Goal: Information Seeking & Learning: Learn about a topic

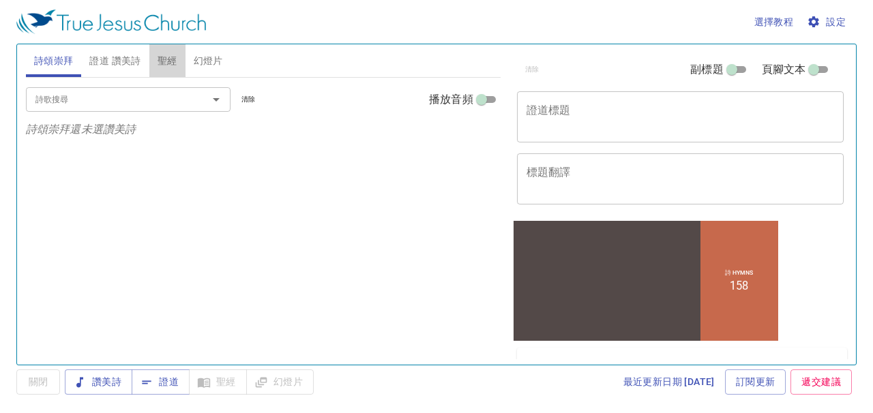
click at [168, 57] on span "聖經" at bounding box center [168, 61] width 20 height 17
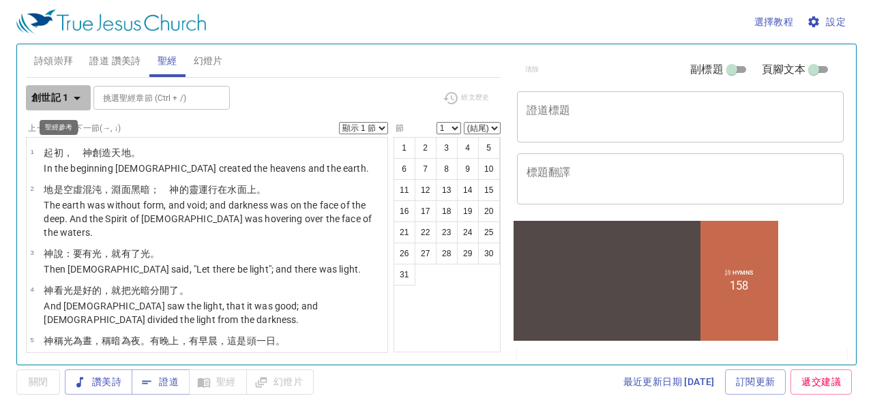
click at [55, 98] on b "創世記 1" at bounding box center [50, 97] width 38 height 17
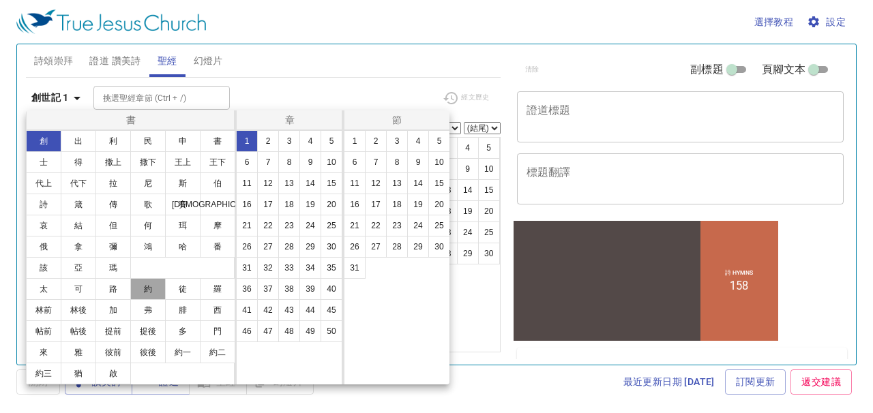
click at [147, 290] on button "約" at bounding box center [147, 289] width 35 height 22
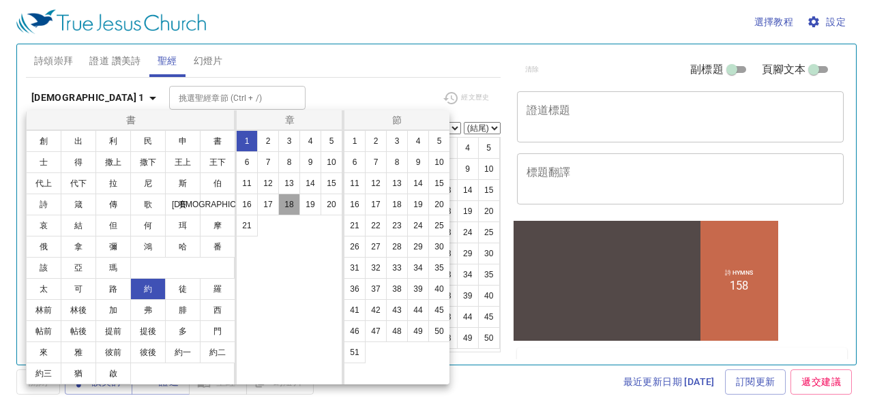
click at [291, 207] on button "18" at bounding box center [289, 205] width 22 height 22
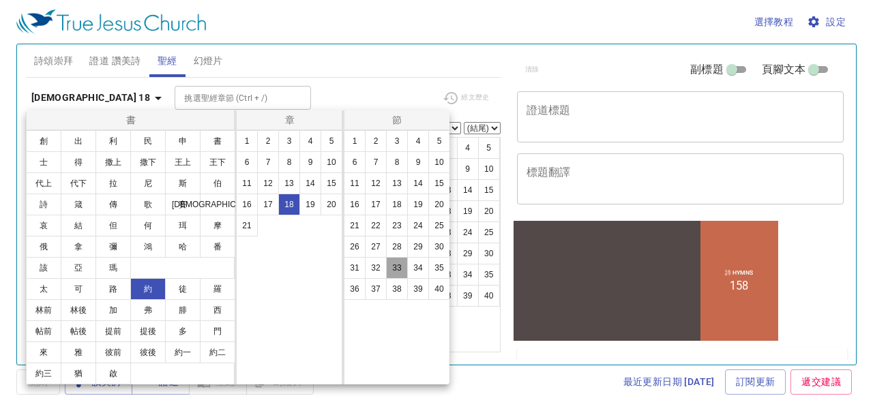
click at [398, 269] on button "33" at bounding box center [397, 268] width 22 height 22
select select "33"
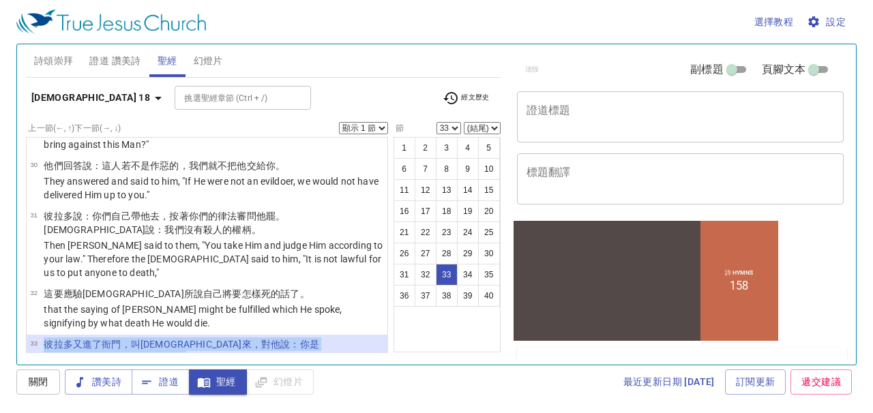
scroll to position [1875, 0]
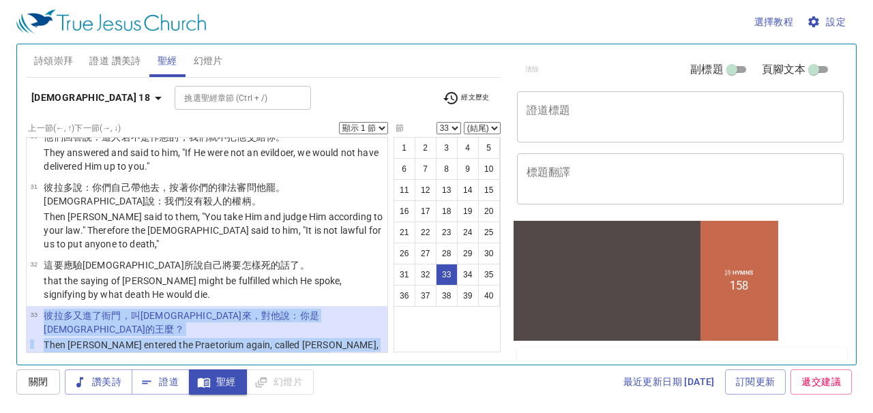
drag, startPoint x: 46, startPoint y: 228, endPoint x: 256, endPoint y: 320, distance: 229.9
click at [256, 320] on ul "1 耶穌 說了 這話 ，就同 門徒 出去 ，過了 汲淪 溪 。在 那裡 有 一個園子 ， 他 和 門徒 進去 了。 When Jesus had spoken…" at bounding box center [207, 245] width 362 height 216
copy ul "彼拉多 又 進了 衙門 ，叫 耶穌 來，對他 說 ：你 是 猶太人 的王 麼？ Then Pilate entered the Praetorium agai…"
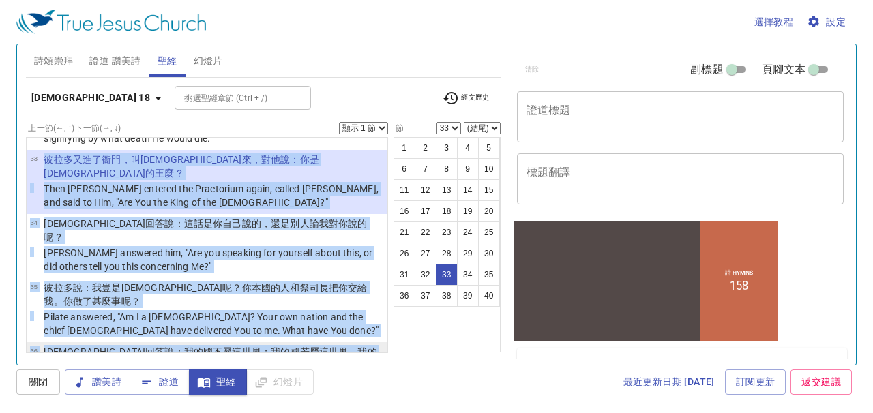
scroll to position [2049, 0]
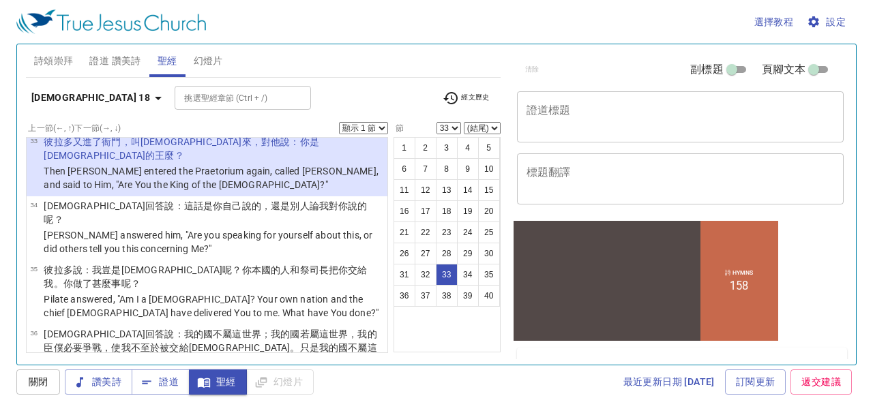
drag, startPoint x: 143, startPoint y: 314, endPoint x: 32, endPoint y: 215, distance: 147.8
click at [32, 215] on ul "1 耶穌 說了 這話 ，就同 門徒 出去 ，過了 汲淪 溪 。在 那裡 有 一個園子 ， 他 和 門徒 進去 了。 When Jesus had spoken…" at bounding box center [207, 245] width 362 height 216
copy ul "37 彼拉多 就 對他 說 ：這樣 ，你 是 王 麼？耶穌 回答 說：你 說 我 是 王 。我 為 此 而生 ，也 為 此 來 到 世間 ，特為給 真理 作見…"
